Goal: Information Seeking & Learning: Learn about a topic

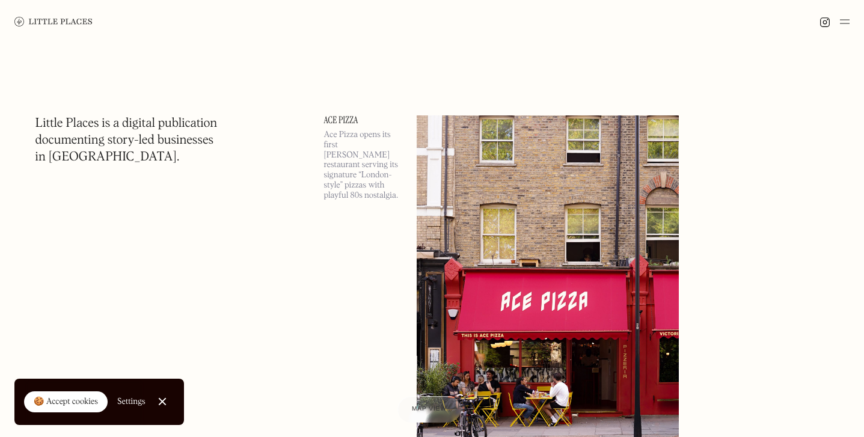
click at [59, 402] on div "🍪 Accept cookies" at bounding box center [66, 402] width 64 height 12
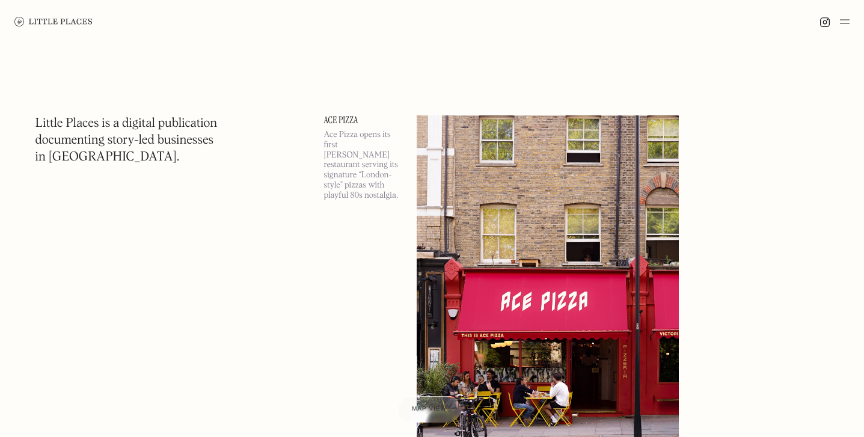
click at [846, 19] on img at bounding box center [845, 21] width 10 height 14
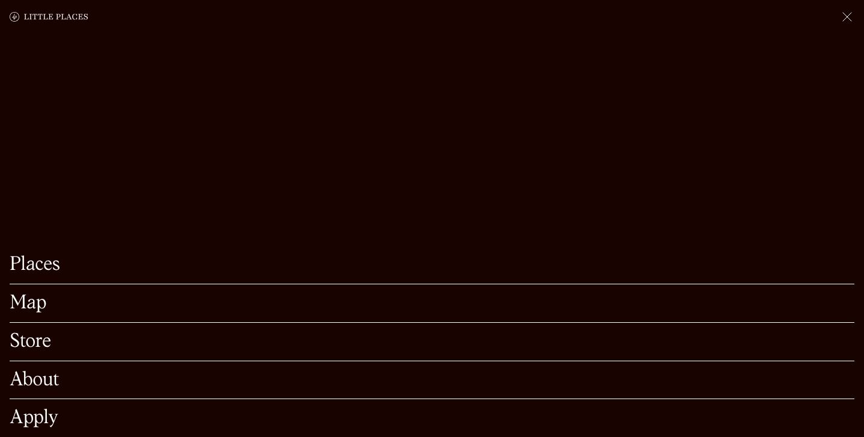
click at [30, 314] on div "Map" at bounding box center [432, 303] width 845 height 38
click at [28, 302] on link "Map" at bounding box center [432, 303] width 845 height 19
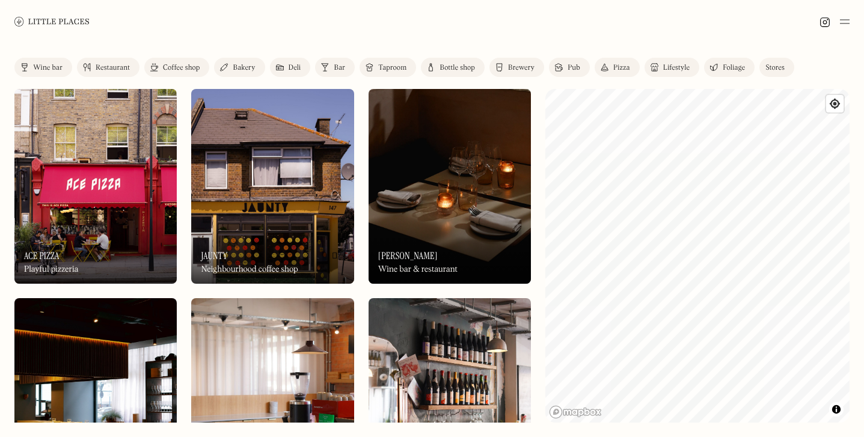
click at [185, 58] on link "Coffee shop" at bounding box center [176, 67] width 65 height 19
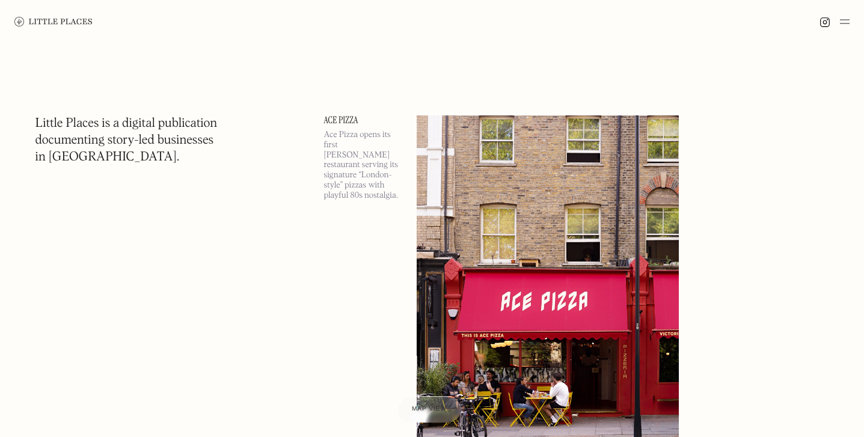
click at [844, 22] on img at bounding box center [845, 21] width 10 height 14
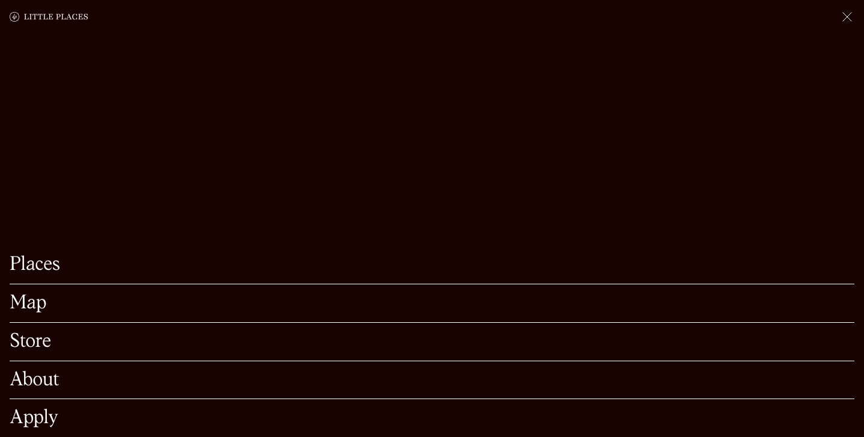
click at [44, 308] on link "Map" at bounding box center [432, 303] width 845 height 19
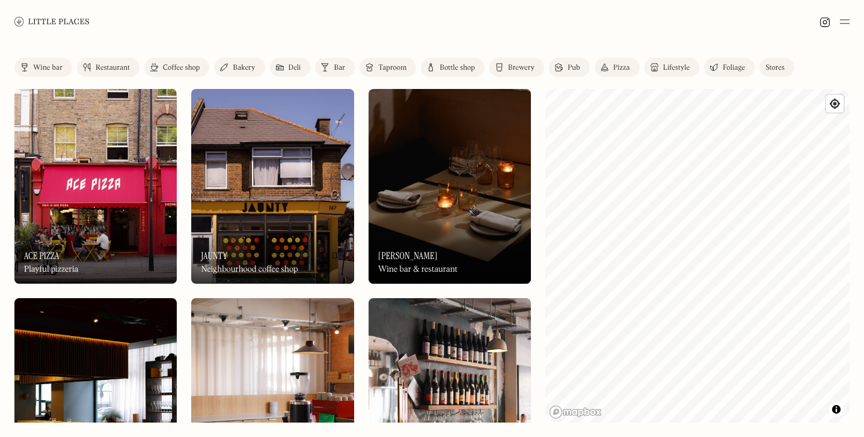
click at [182, 69] on div "Coffee shop" at bounding box center [181, 67] width 37 height 7
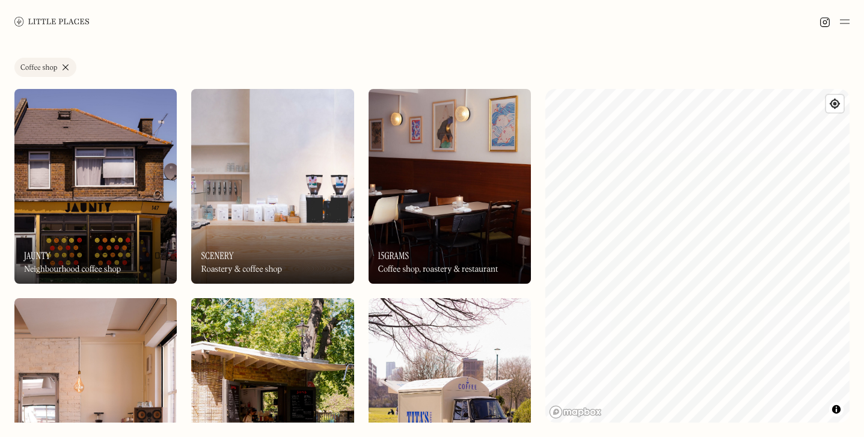
click at [109, 201] on img at bounding box center [95, 186] width 162 height 195
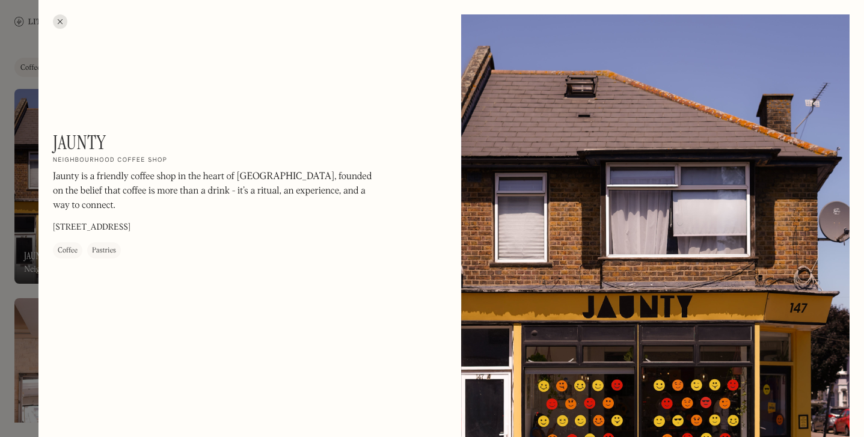
click at [11, 241] on div at bounding box center [432, 218] width 864 height 437
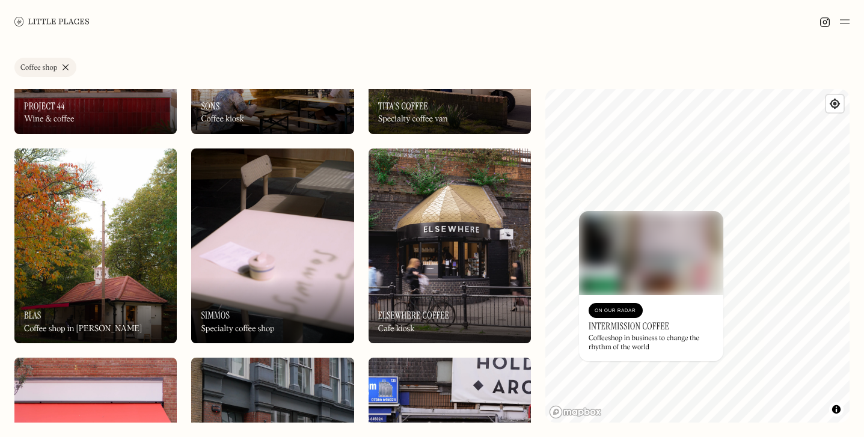
scroll to position [363, 0]
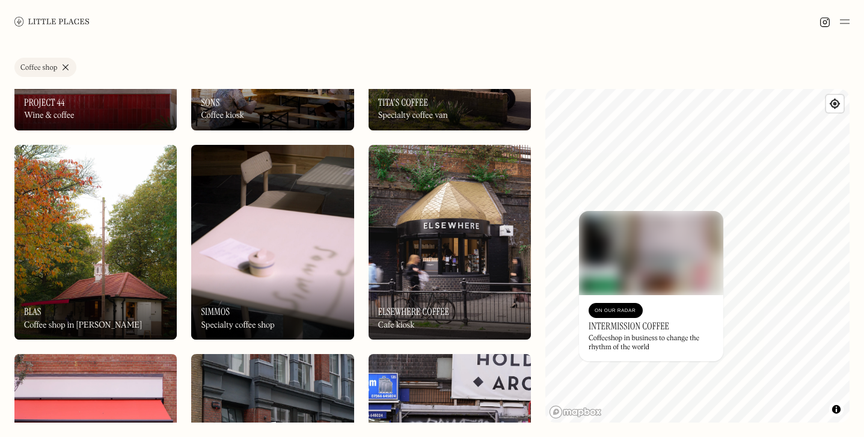
click at [490, 284] on div "On Our Radar Elsewhere Coffee Cafe kiosk" at bounding box center [449, 307] width 162 height 66
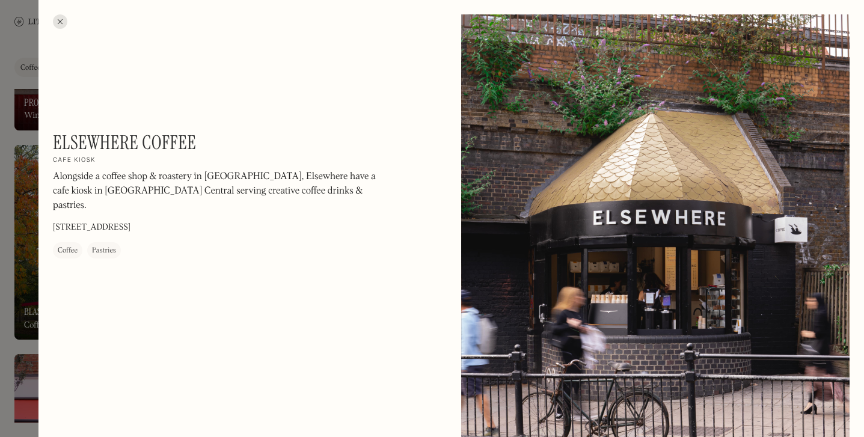
click at [55, 19] on div at bounding box center [60, 21] width 14 height 14
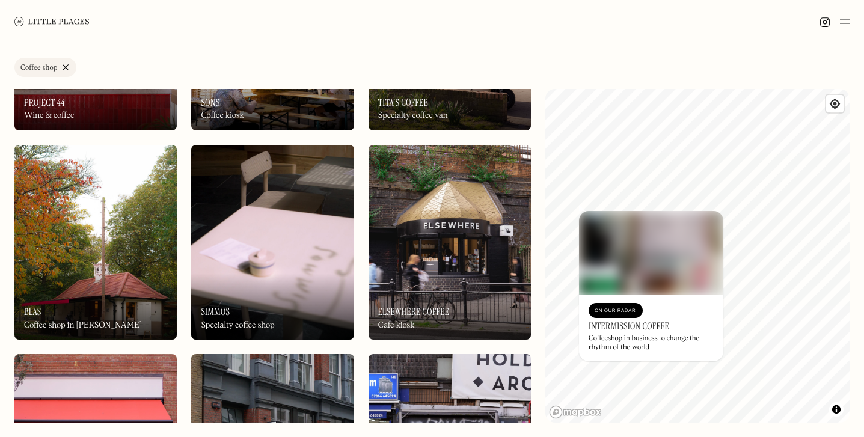
scroll to position [581, 0]
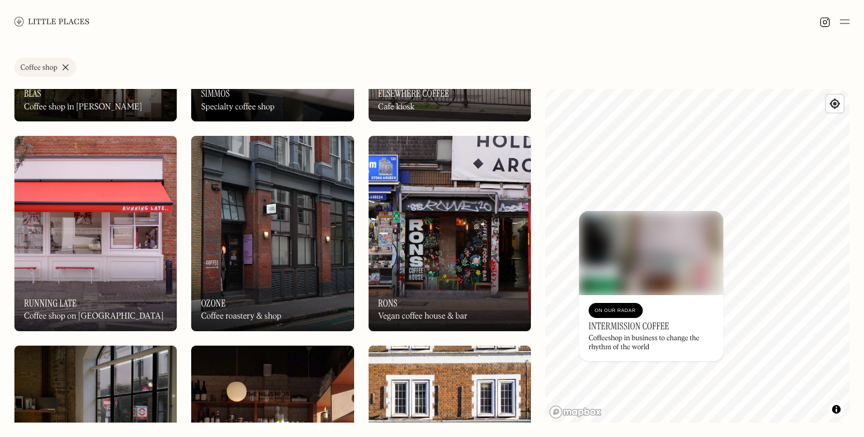
click at [145, 189] on img at bounding box center [95, 233] width 162 height 195
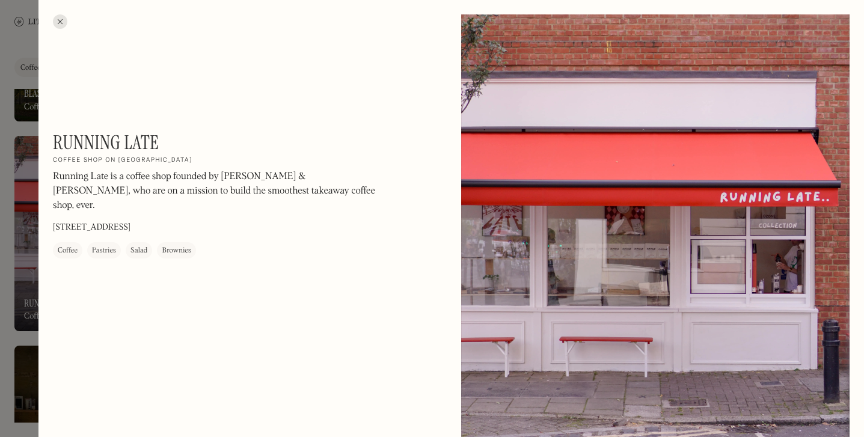
click at [57, 19] on div at bounding box center [60, 21] width 14 height 14
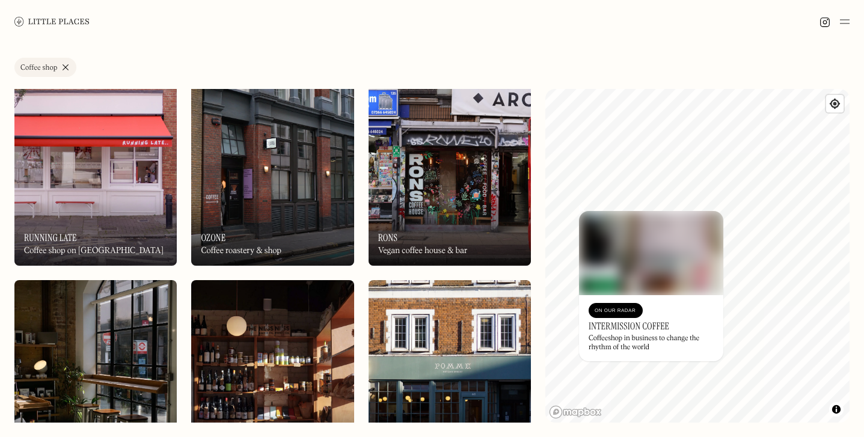
scroll to position [749, 0]
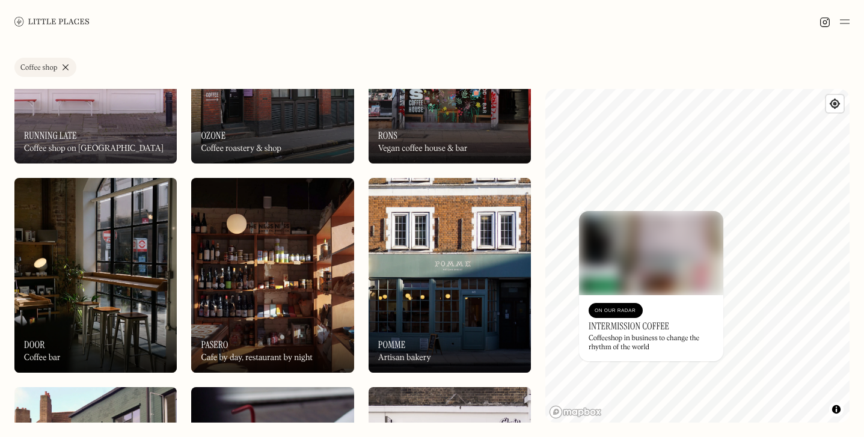
click at [442, 286] on img at bounding box center [449, 275] width 162 height 195
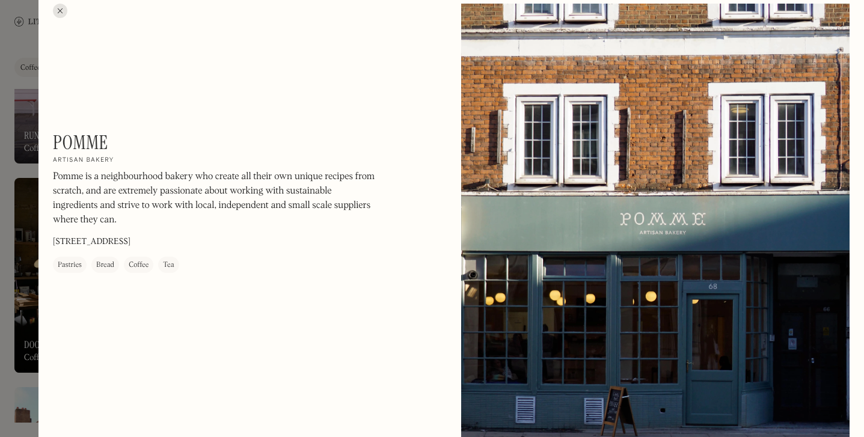
scroll to position [14, 0]
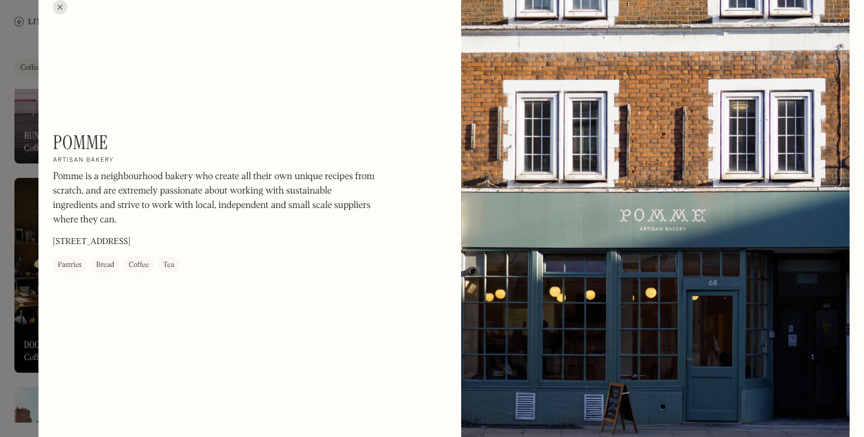
click at [88, 144] on h1 "Pomme" at bounding box center [80, 142] width 55 height 23
copy div "Pomme On Our Radar"
click at [31, 361] on div at bounding box center [432, 218] width 864 height 437
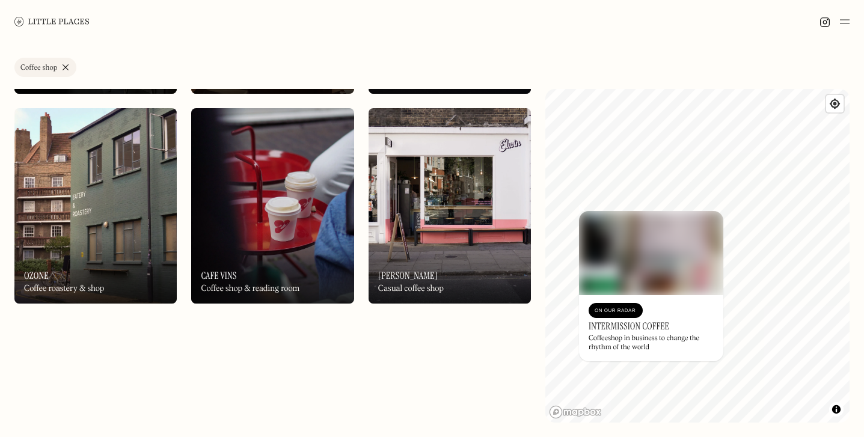
scroll to position [1035, 0]
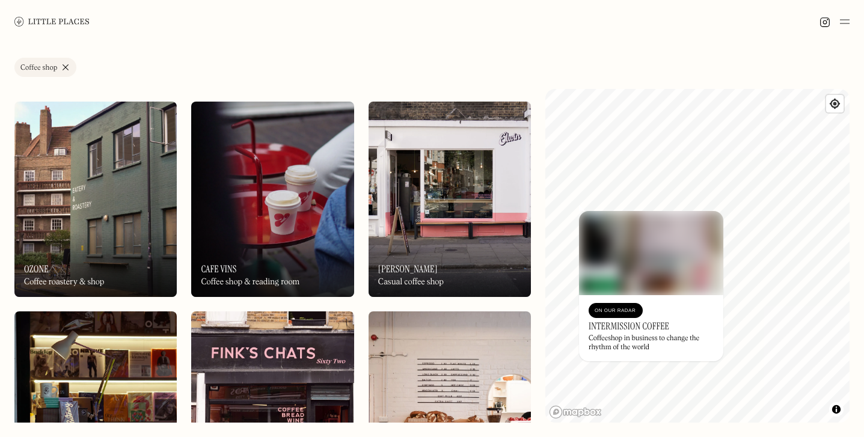
click at [481, 246] on div "On Our Radar Elwin Casual coffee shop" at bounding box center [449, 264] width 162 height 66
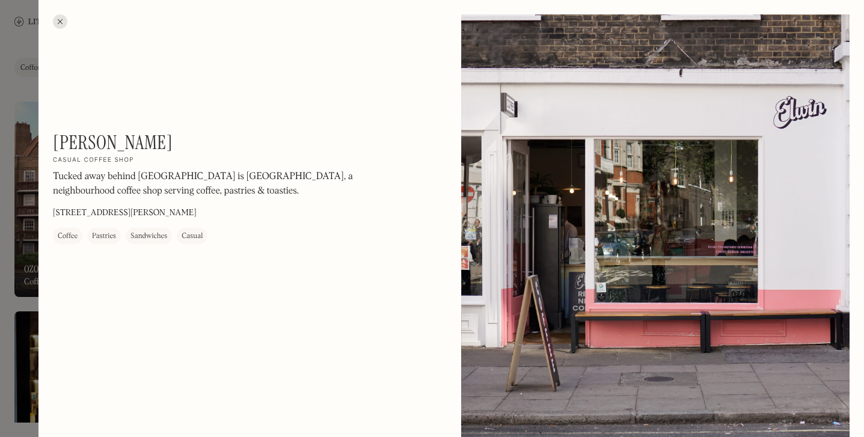
click at [26, 290] on div at bounding box center [432, 218] width 864 height 437
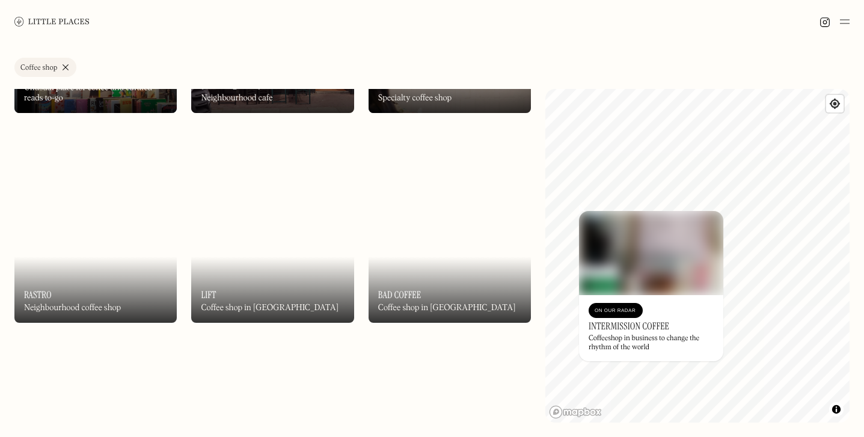
scroll to position [1430, 0]
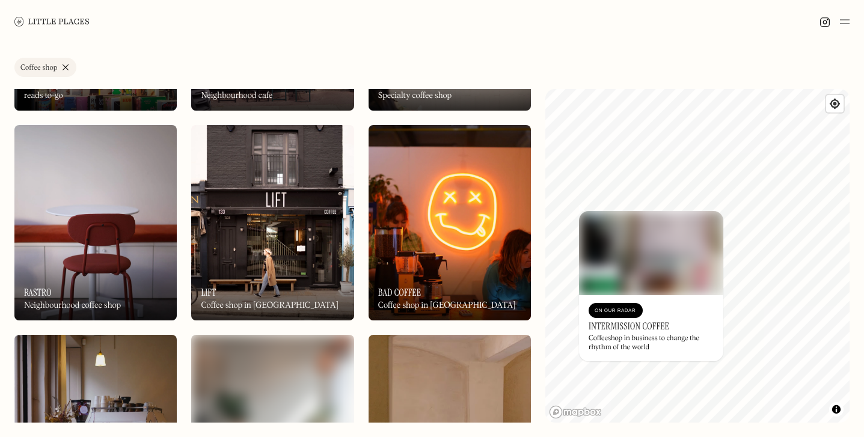
click at [252, 249] on img at bounding box center [272, 222] width 162 height 195
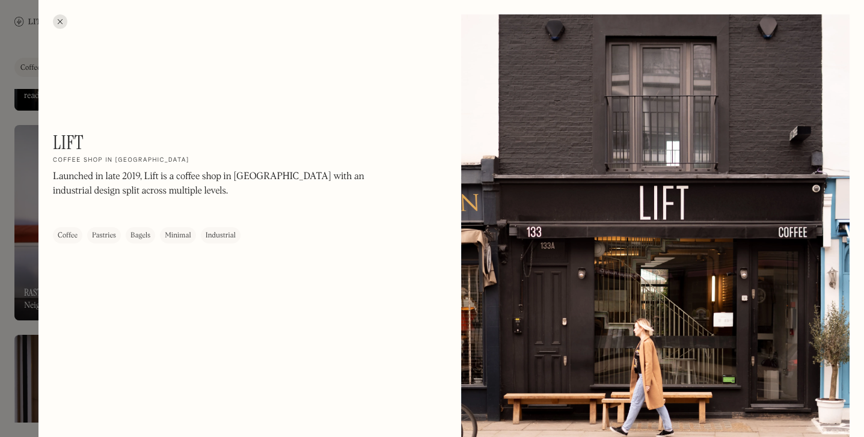
click at [70, 142] on h1 "Lift" at bounding box center [68, 142] width 31 height 23
copy div "Lift On Our Radar"
click at [22, 313] on div at bounding box center [432, 218] width 864 height 437
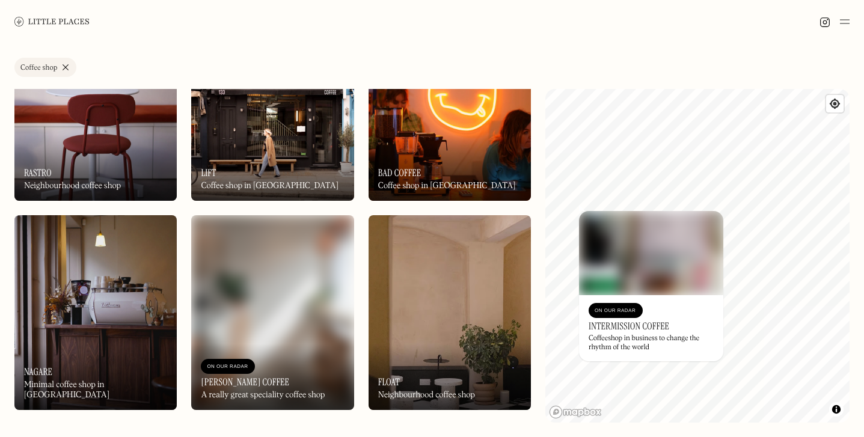
scroll to position [1560, 0]
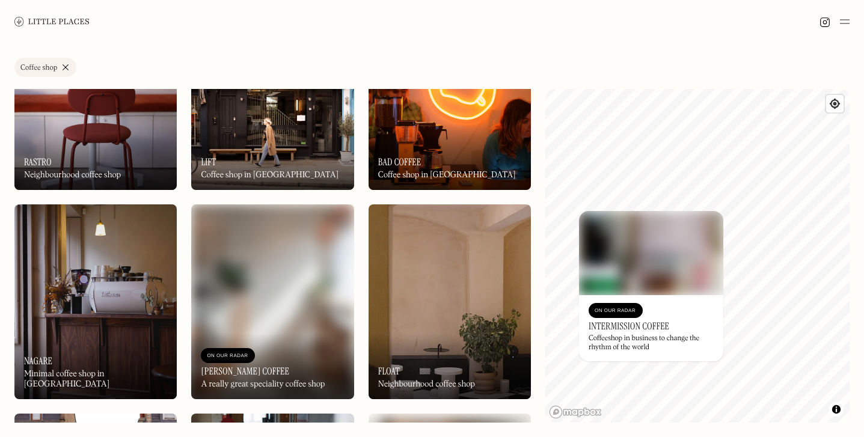
click at [430, 136] on div "On Our Radar Bad Coffee Coffee shop in East London" at bounding box center [449, 157] width 162 height 66
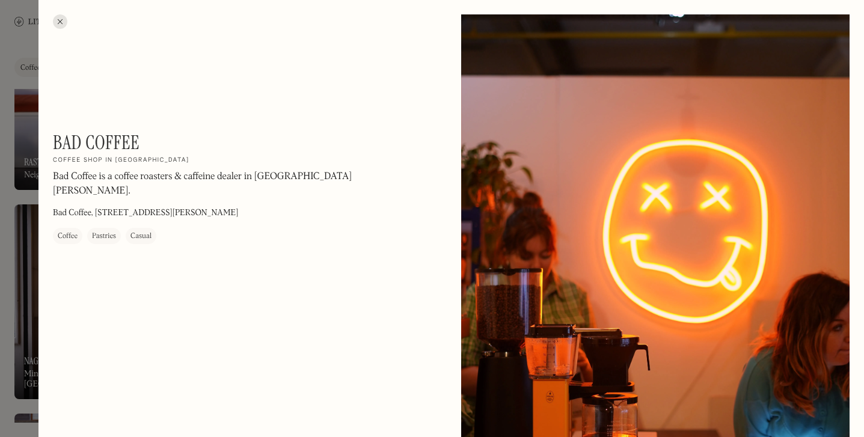
click at [63, 16] on div at bounding box center [60, 21] width 14 height 14
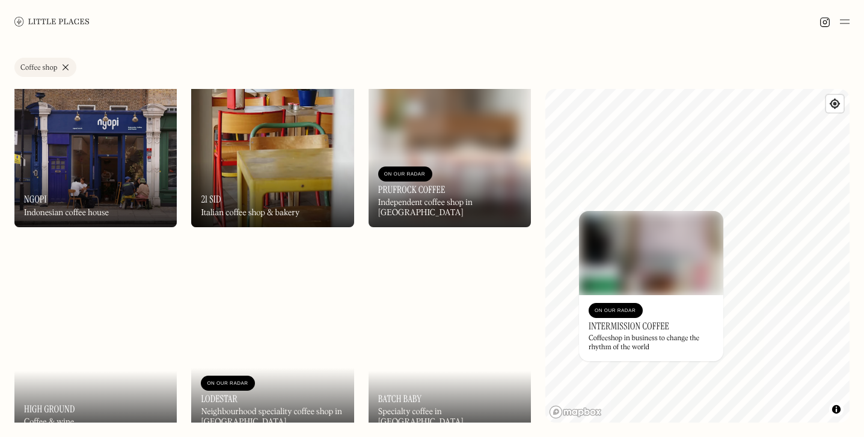
scroll to position [2011, 0]
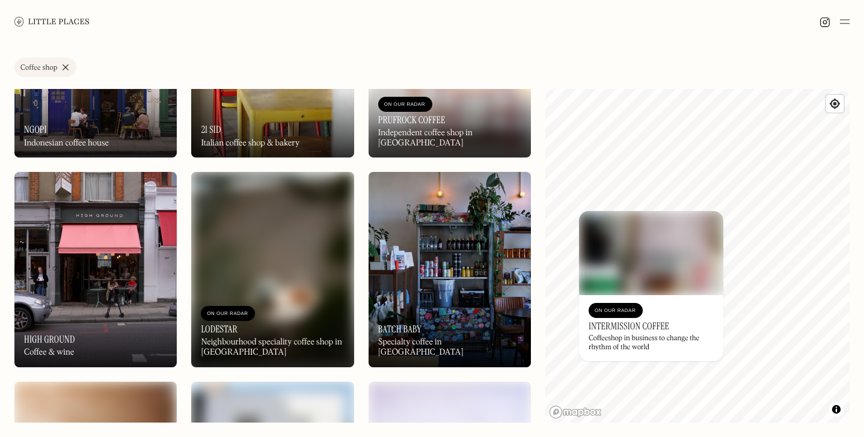
click at [95, 302] on div "On Our Radar High Ground Coffee & wine" at bounding box center [95, 334] width 162 height 66
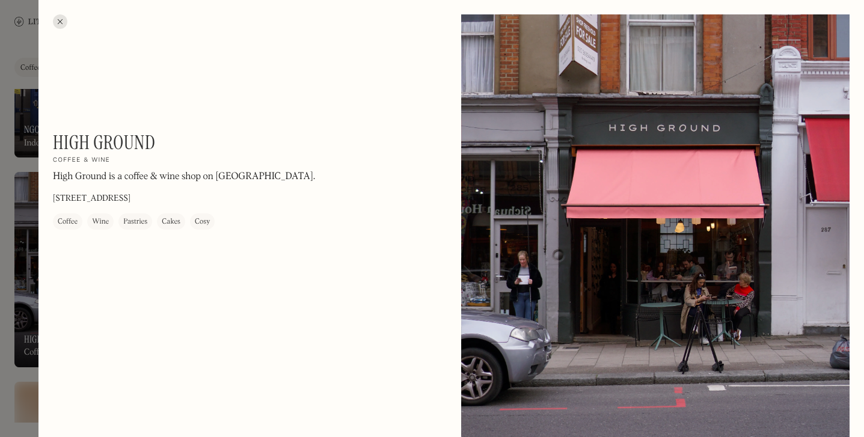
click at [53, 20] on div at bounding box center [60, 21] width 14 height 14
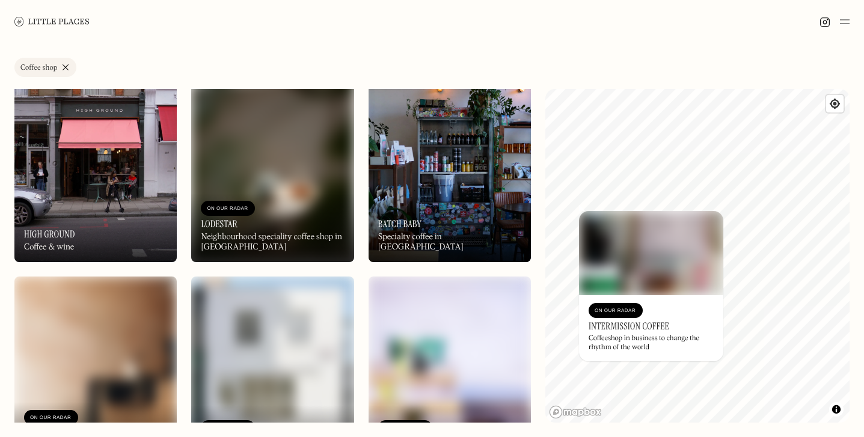
scroll to position [2119, 0]
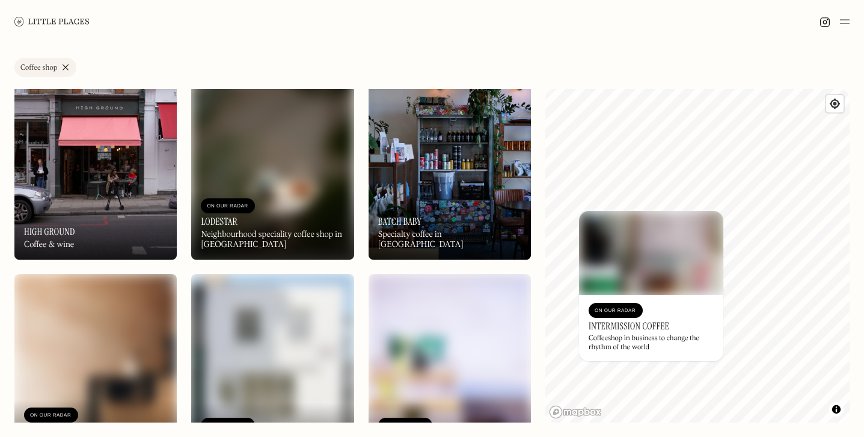
click at [426, 225] on div "On Our Radar Batch Baby Specialty coffee in De Beauvoir" at bounding box center [449, 227] width 162 height 66
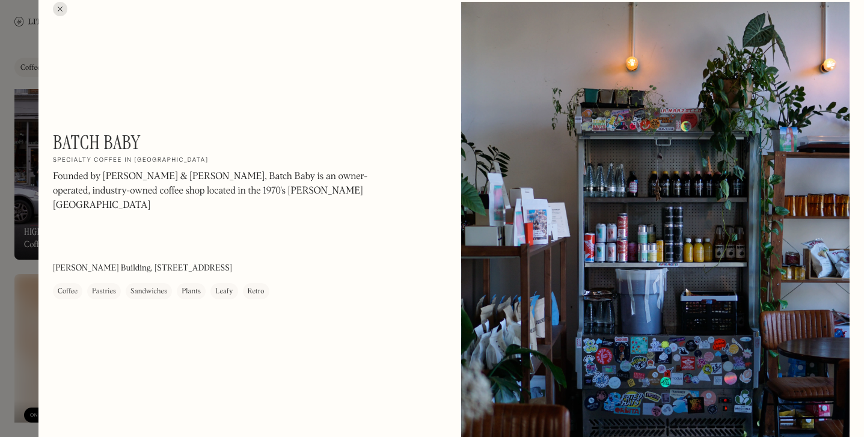
scroll to position [16, 0]
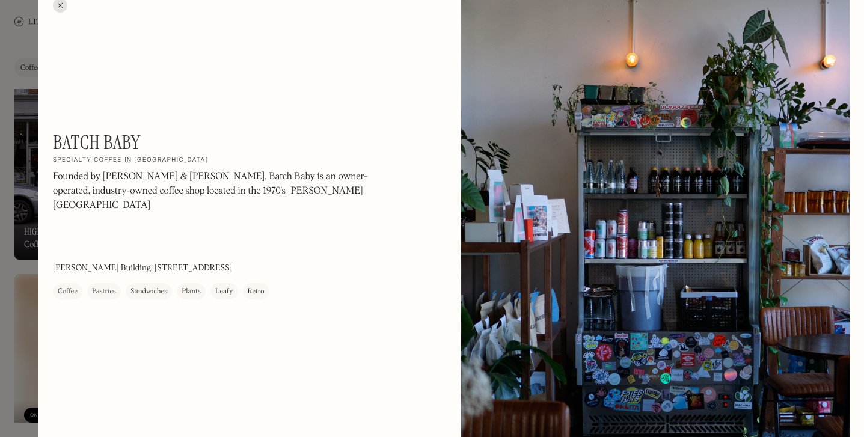
click at [95, 145] on h1 "Batch Baby" at bounding box center [96, 142] width 87 height 23
copy div "Batch Baby On Our Radar"
